Goal: Information Seeking & Learning: Learn about a topic

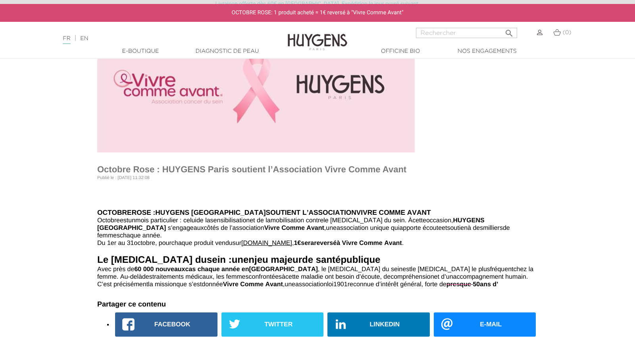
scroll to position [70, 0]
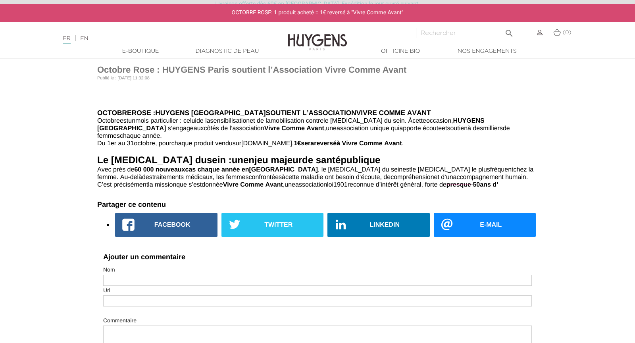
scroll to position [181, 0]
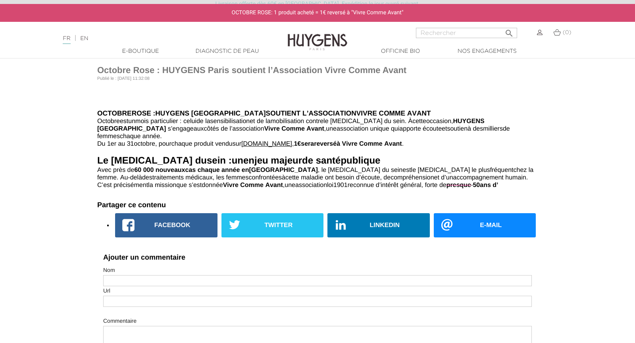
drag, startPoint x: 524, startPoint y: 184, endPoint x: 546, endPoint y: 186, distance: 21.9
click at [546, 184] on div "Octobre Rose : HUYGENS Paris soutient l’Association Vivre Comme Avant Publié le…" at bounding box center [317, 206] width 635 height 568
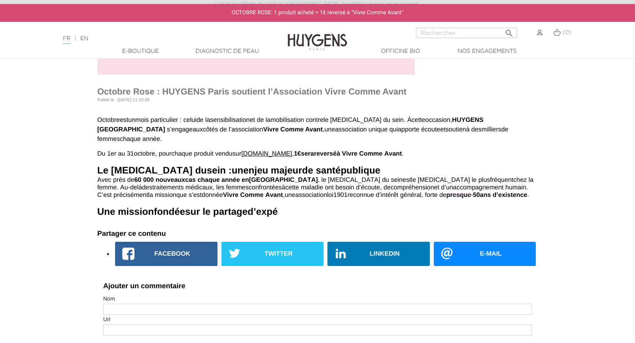
scroll to position [162, 0]
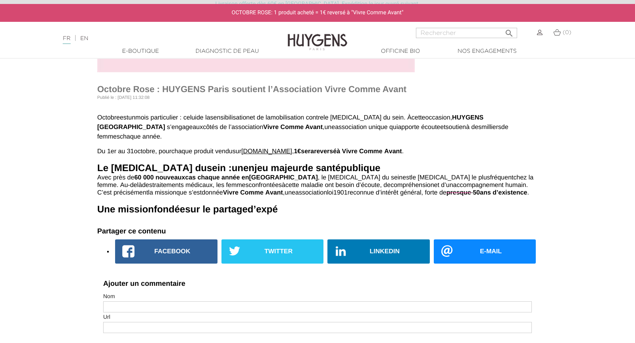
click at [173, 192] on p "C ’ est précisément la mission que s ’ est donnée Vivre Comme Avant , une assoc…" at bounding box center [317, 193] width 441 height 8
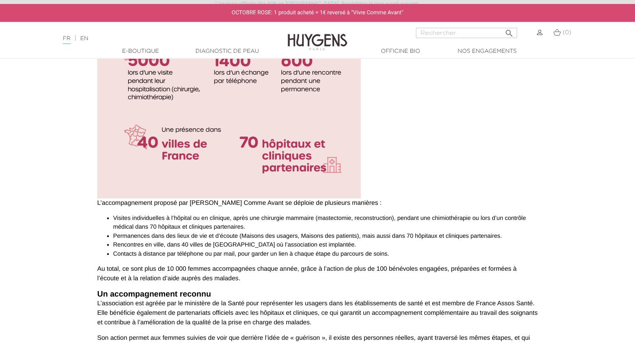
scroll to position [908, 0]
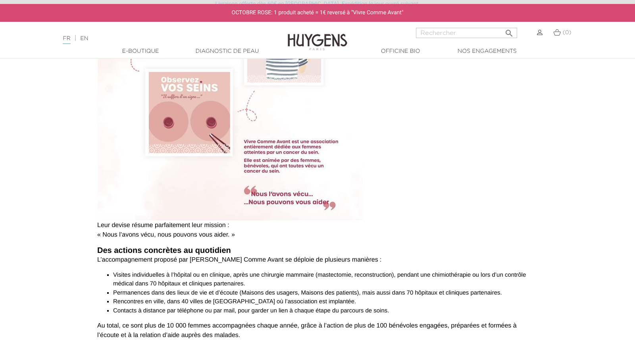
scroll to position [539, 0]
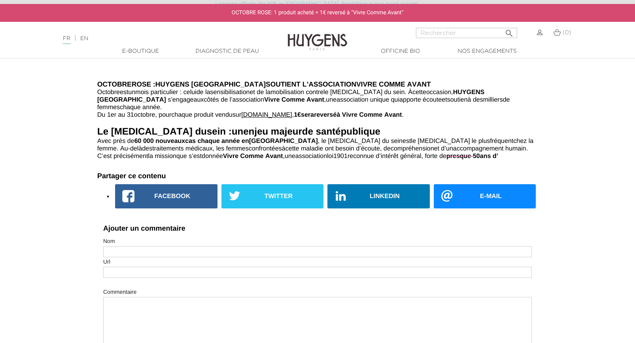
scroll to position [130, 0]
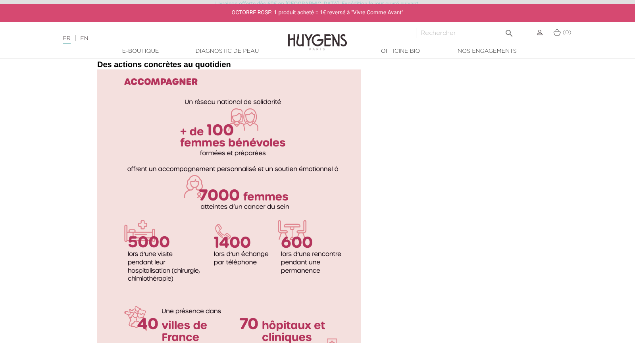
scroll to position [394, 0]
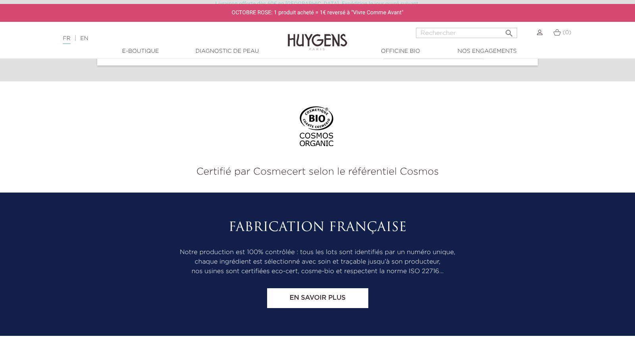
scroll to position [2016, 0]
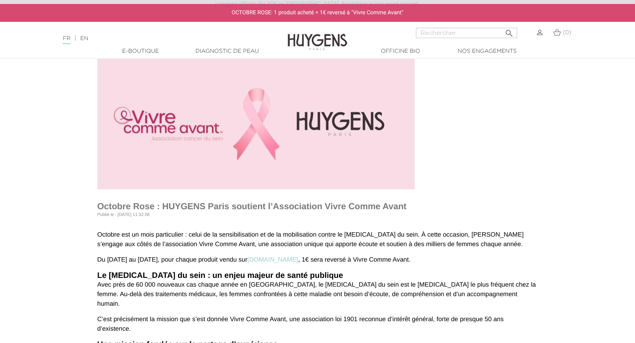
scroll to position [127, 0]
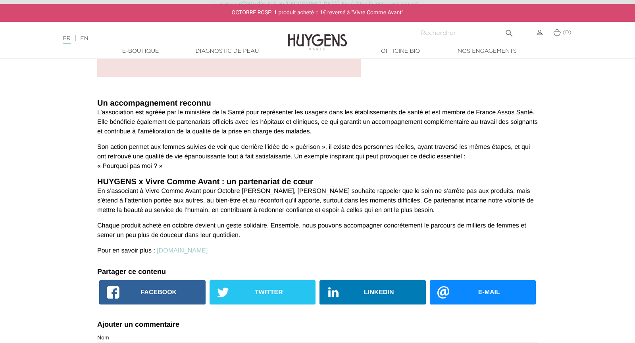
scroll to position [1303, 0]
